Goal: Information Seeking & Learning: Find specific page/section

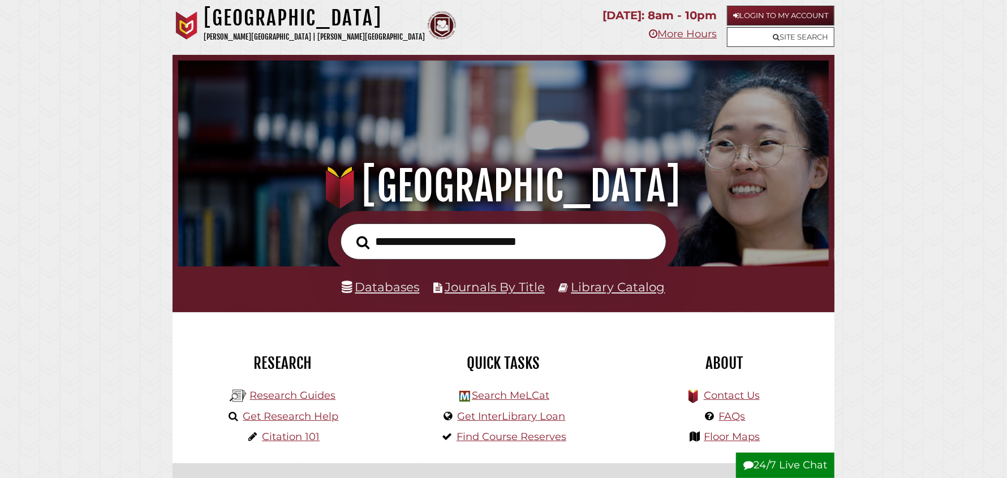
scroll to position [214, 645]
click at [767, 32] on link "Site Search" at bounding box center [780, 37] width 107 height 20
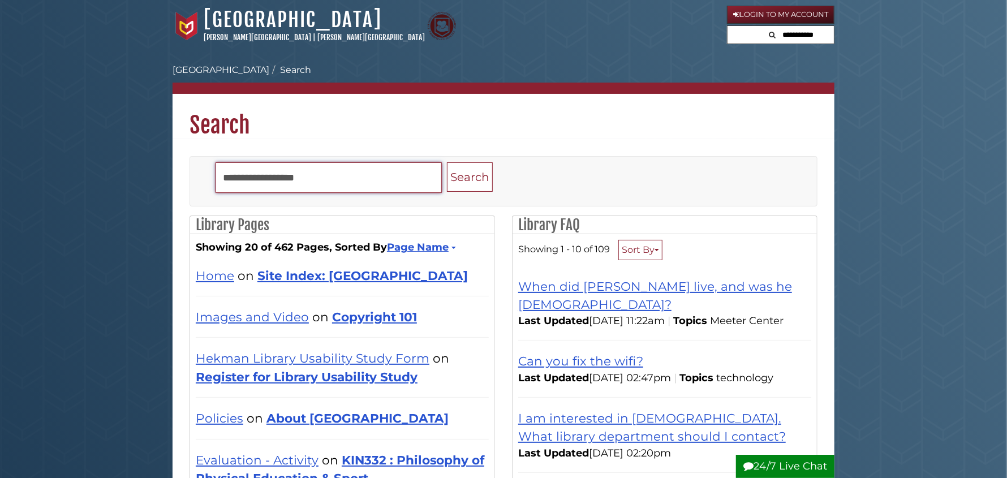
click at [307, 178] on input "Search" at bounding box center [329, 177] width 226 height 31
click at [447, 162] on button "Search" at bounding box center [470, 177] width 46 height 30
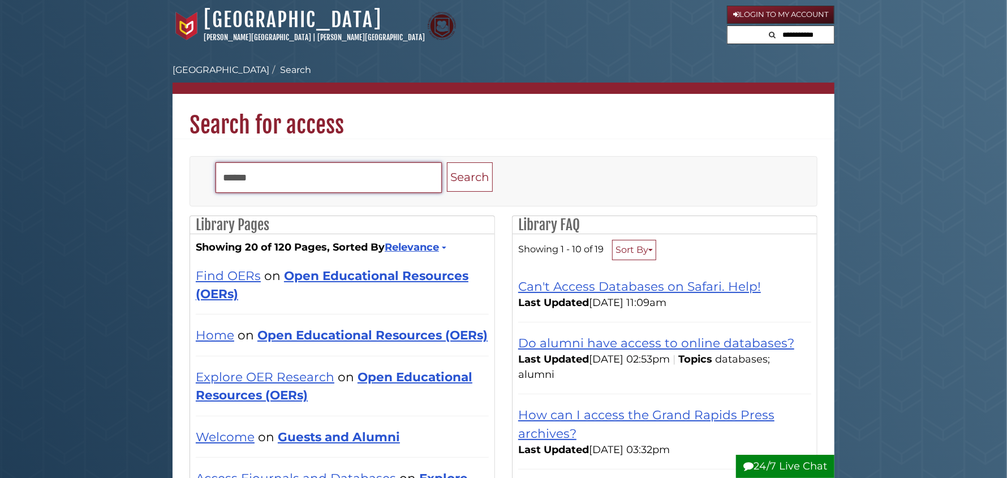
drag, startPoint x: 243, startPoint y: 178, endPoint x: 176, endPoint y: 177, distance: 66.8
type input "*"
type input "********"
click at [447, 162] on button "Search" at bounding box center [470, 177] width 46 height 30
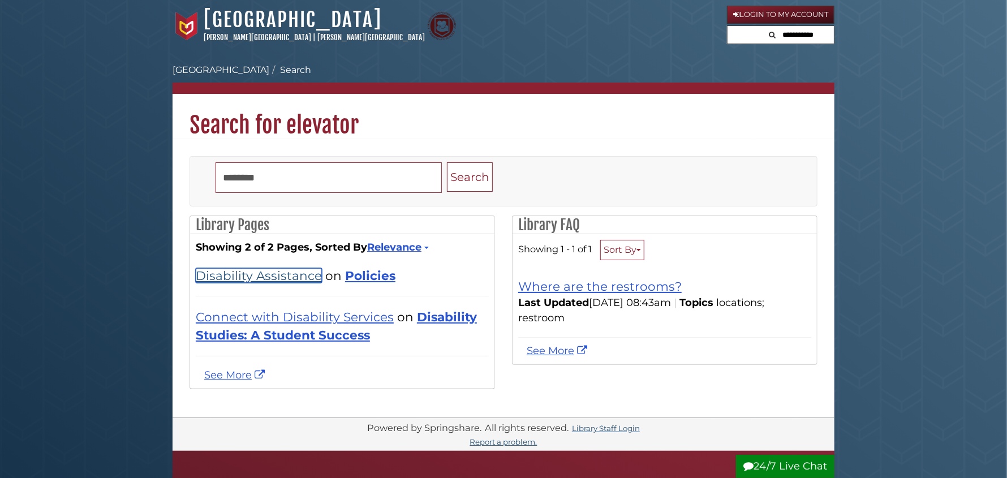
click at [238, 275] on link "Disability Assistance" at bounding box center [259, 275] width 126 height 15
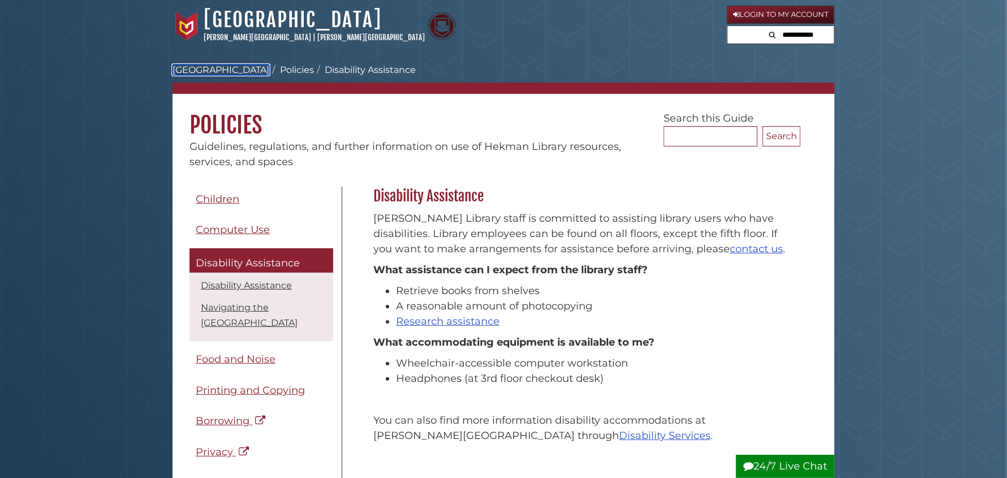
click at [226, 68] on link "[GEOGRAPHIC_DATA]" at bounding box center [221, 69] width 97 height 11
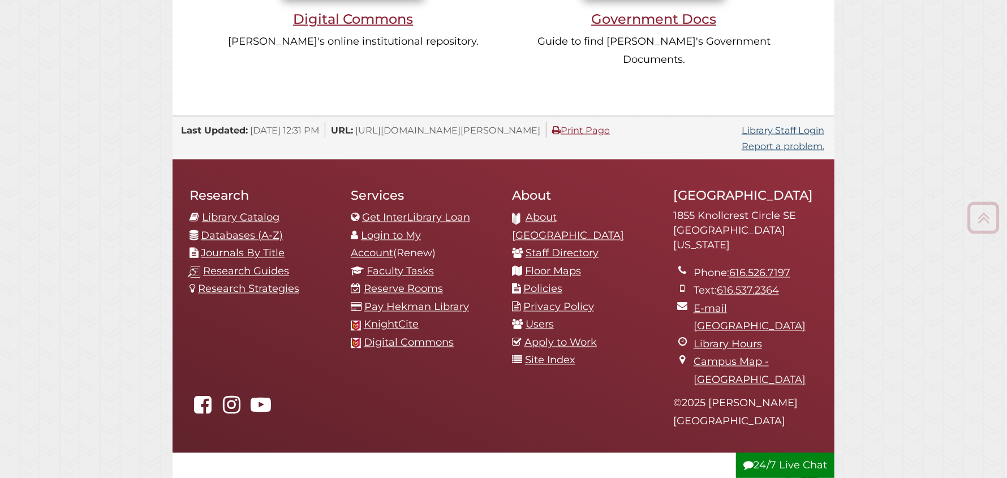
scroll to position [1203, 0]
